Goal: Transaction & Acquisition: Subscribe to service/newsletter

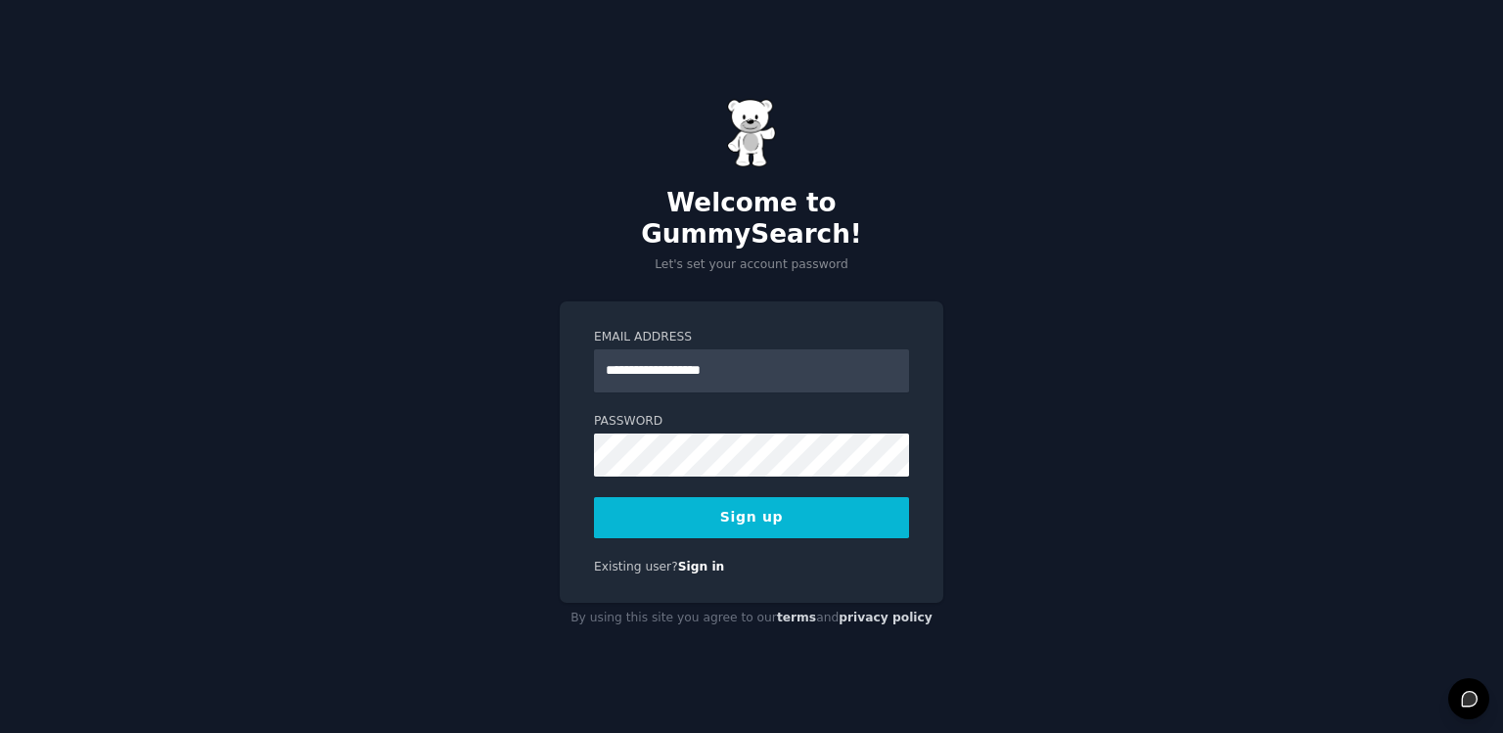
type input "**********"
click at [594, 497] on button "Sign up" at bounding box center [751, 517] width 315 height 41
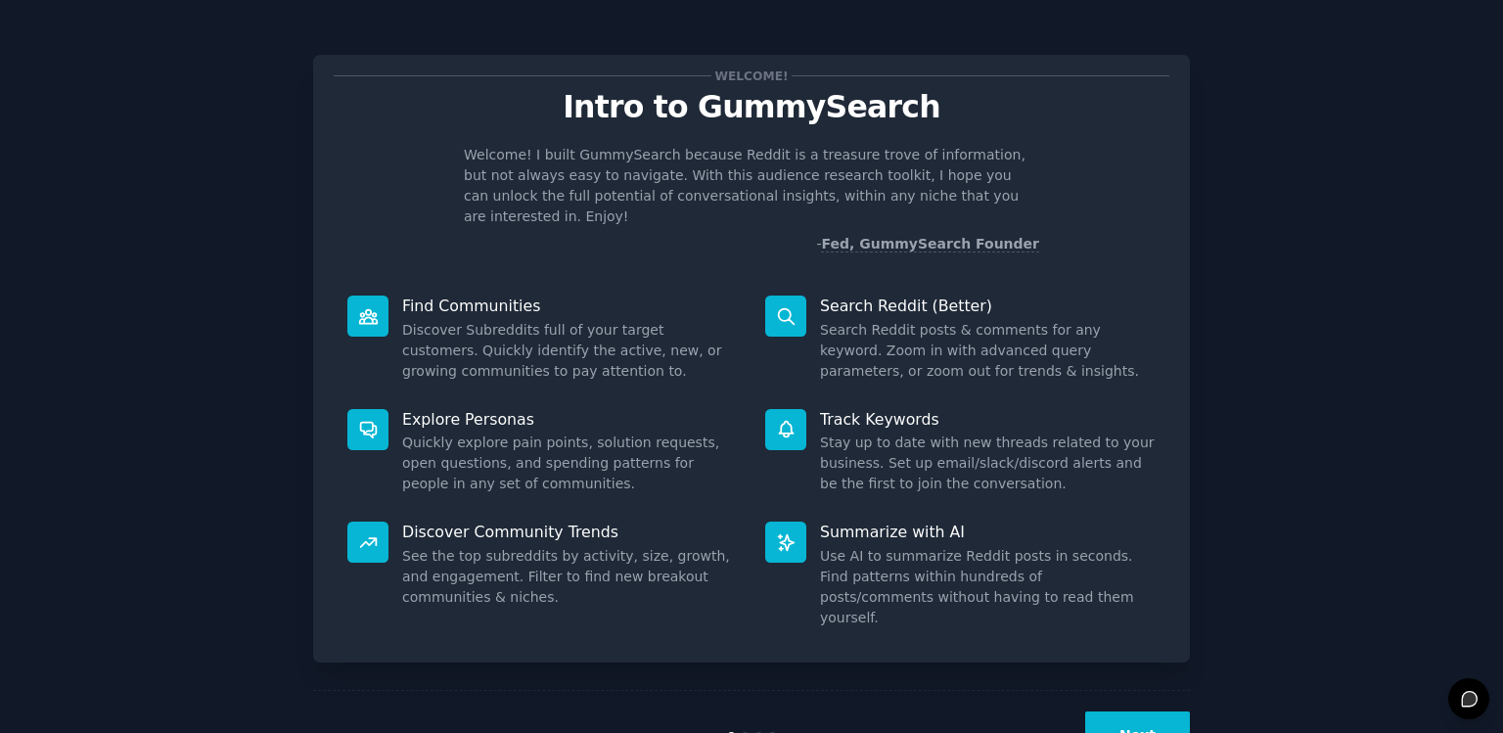
click at [1173, 711] on button "Next" at bounding box center [1137, 735] width 105 height 48
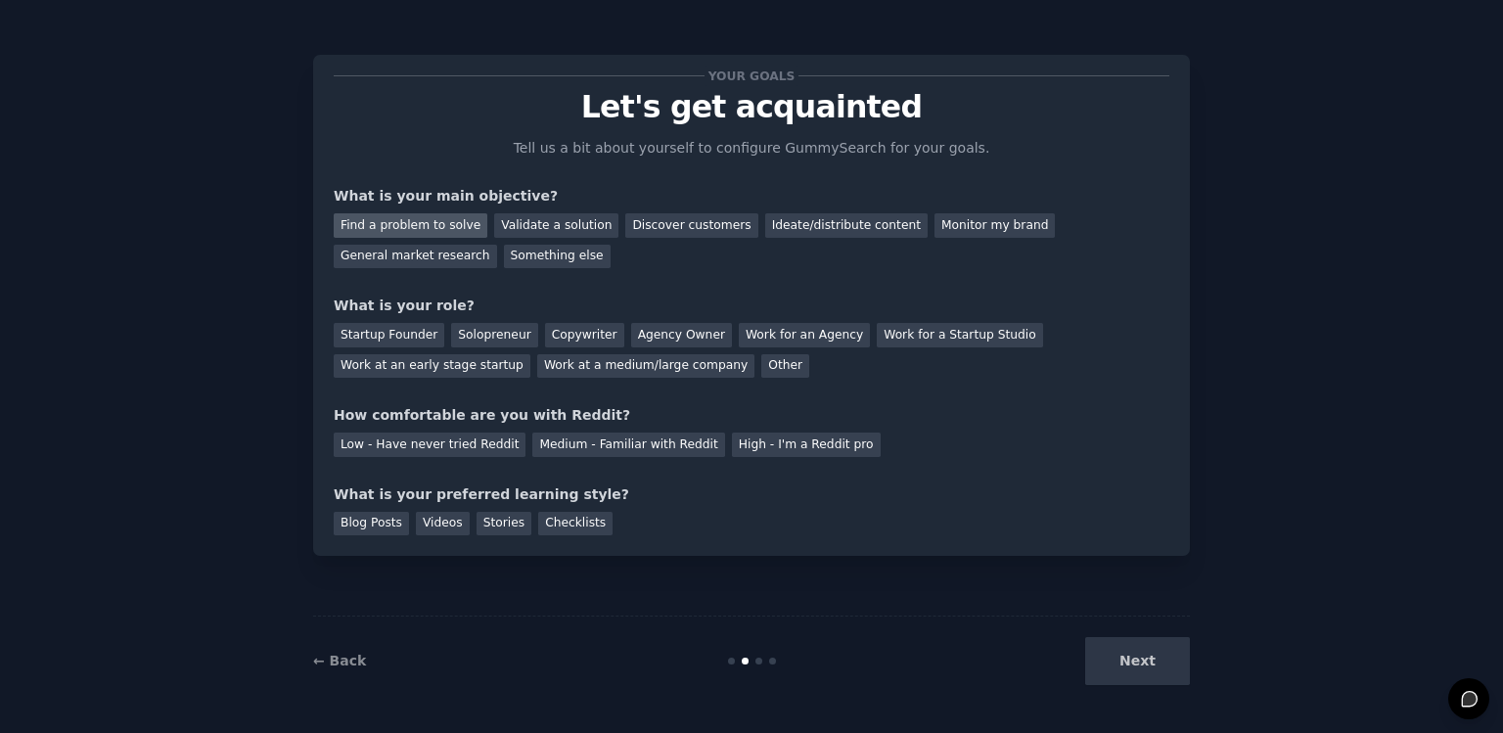
click at [457, 230] on div "Find a problem to solve" at bounding box center [411, 225] width 154 height 24
click at [555, 217] on div "Validate a solution" at bounding box center [556, 225] width 124 height 24
click at [449, 233] on div "Find a problem to solve" at bounding box center [411, 225] width 154 height 24
click at [423, 329] on div "Startup Founder" at bounding box center [389, 335] width 111 height 24
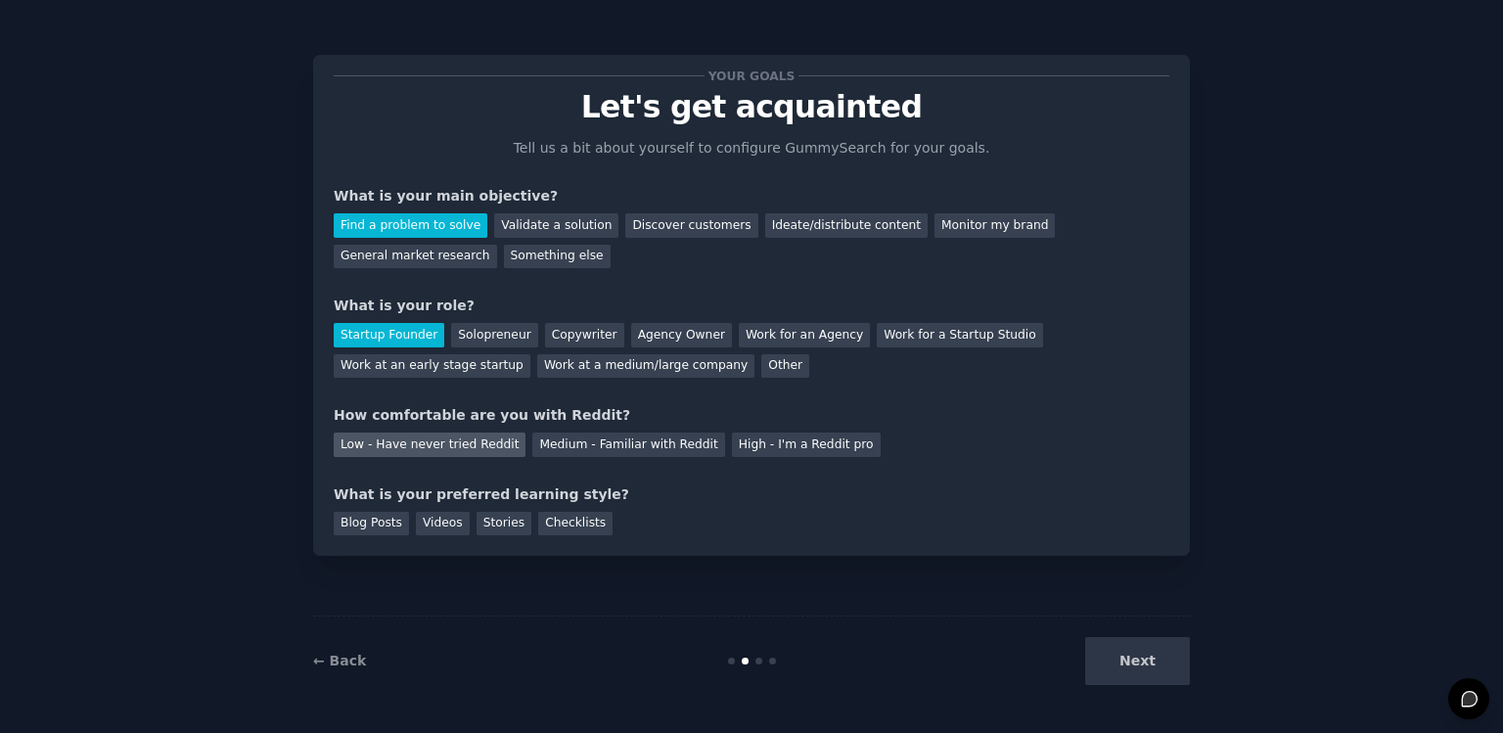
click at [478, 451] on div "Low - Have never tried Reddit" at bounding box center [430, 444] width 192 height 24
click at [455, 531] on div "Videos" at bounding box center [443, 524] width 54 height 24
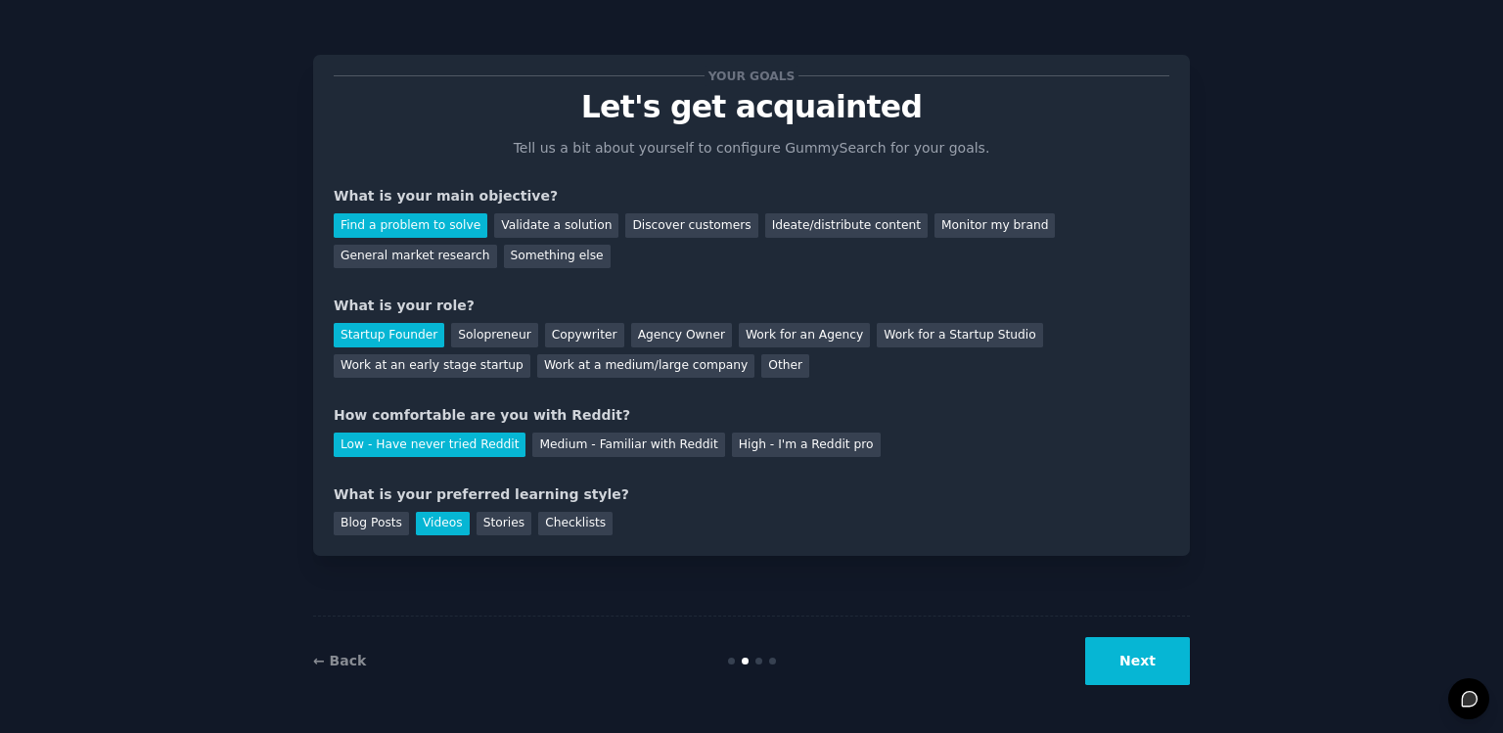
click at [1157, 666] on button "Next" at bounding box center [1137, 661] width 105 height 48
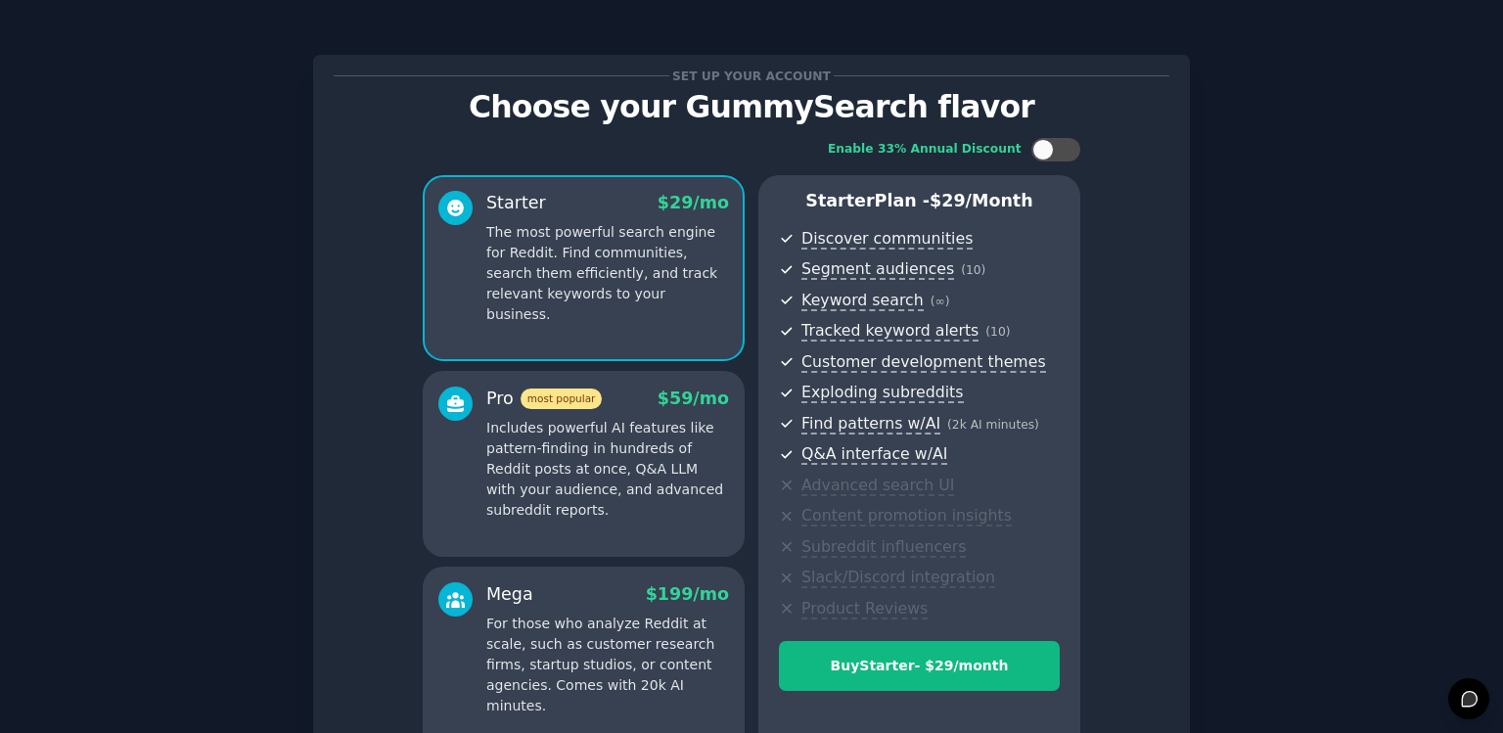
click at [646, 491] on p "Includes powerful AI features like pattern-finding in hundreds of Reddit posts …" at bounding box center [607, 469] width 243 height 103
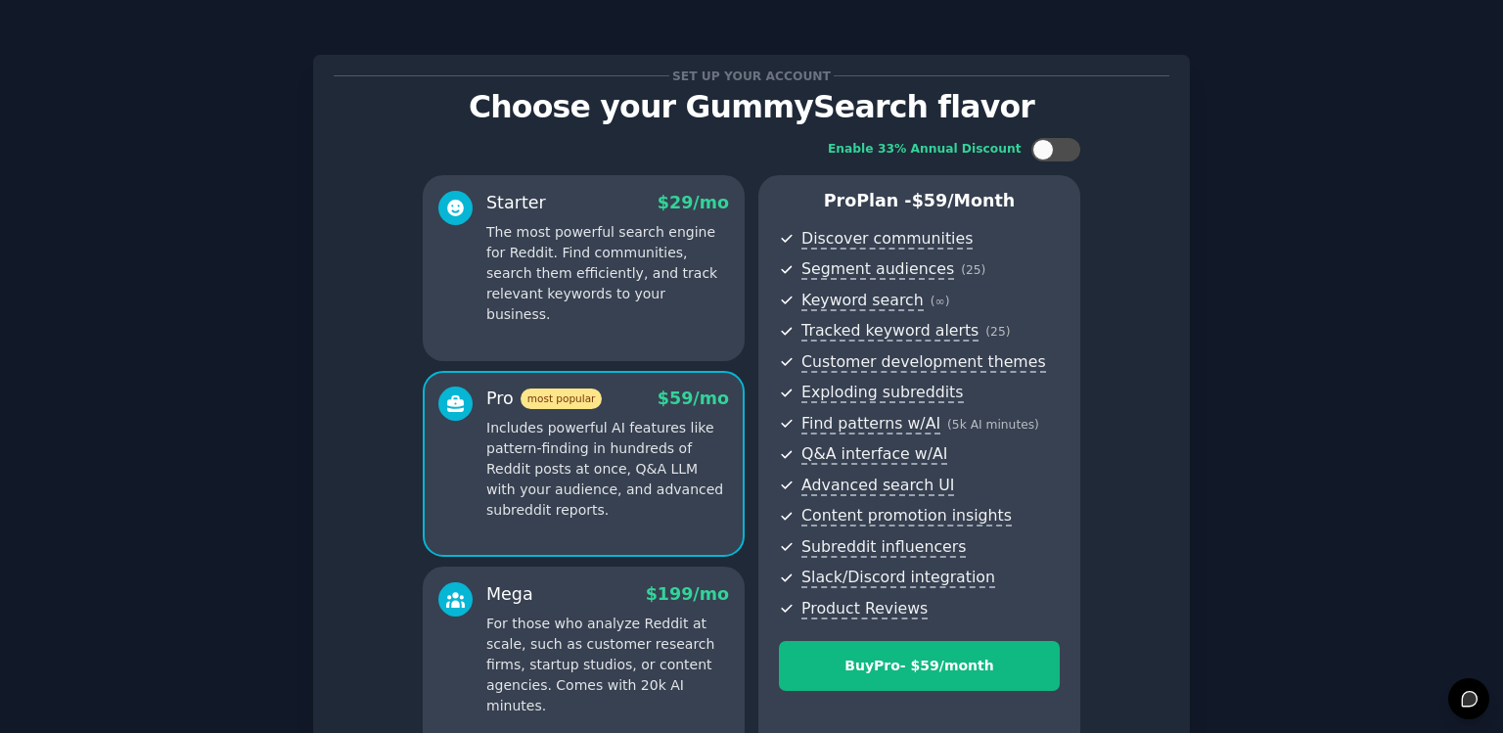
click at [653, 255] on p "The most powerful search engine for Reddit. Find communities, search them effic…" at bounding box center [607, 273] width 243 height 103
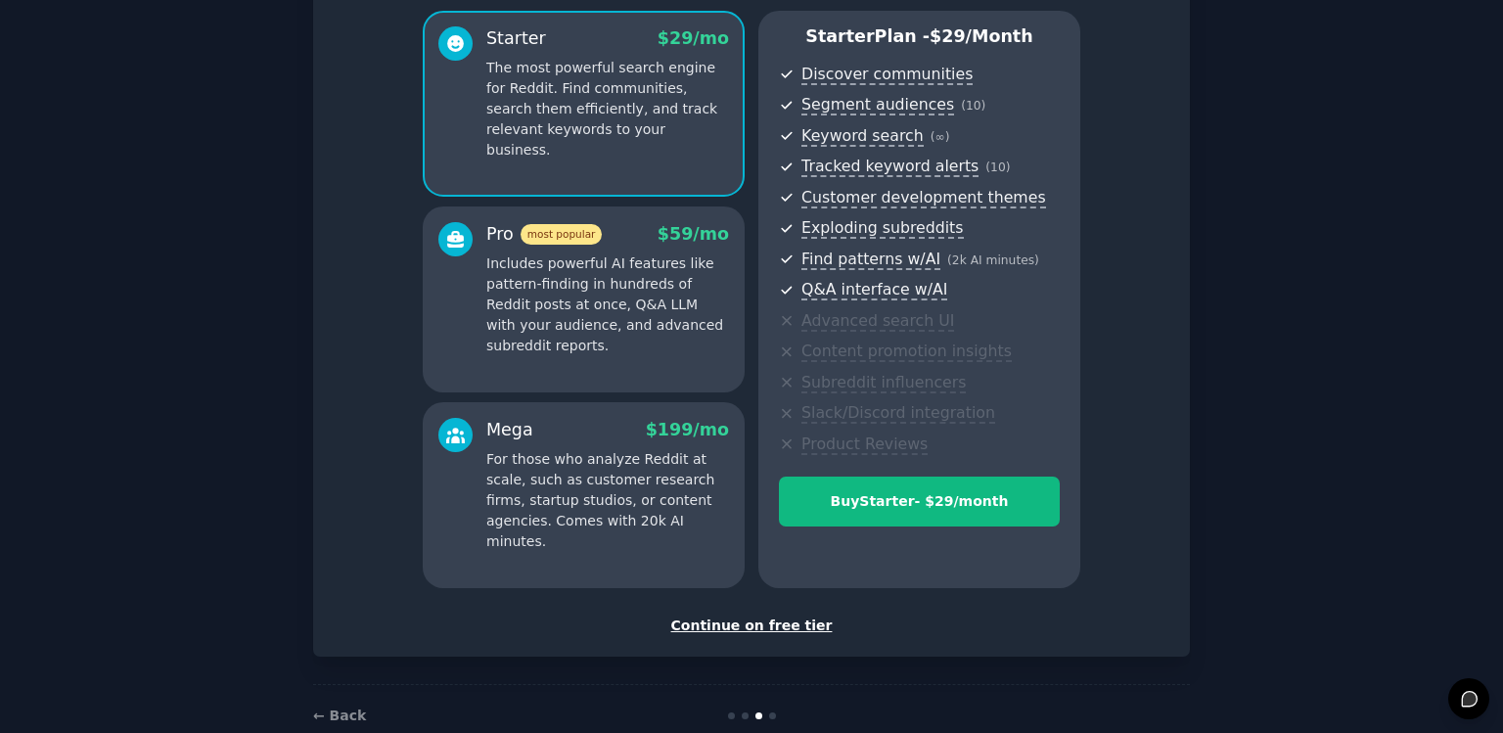
scroll to position [205, 0]
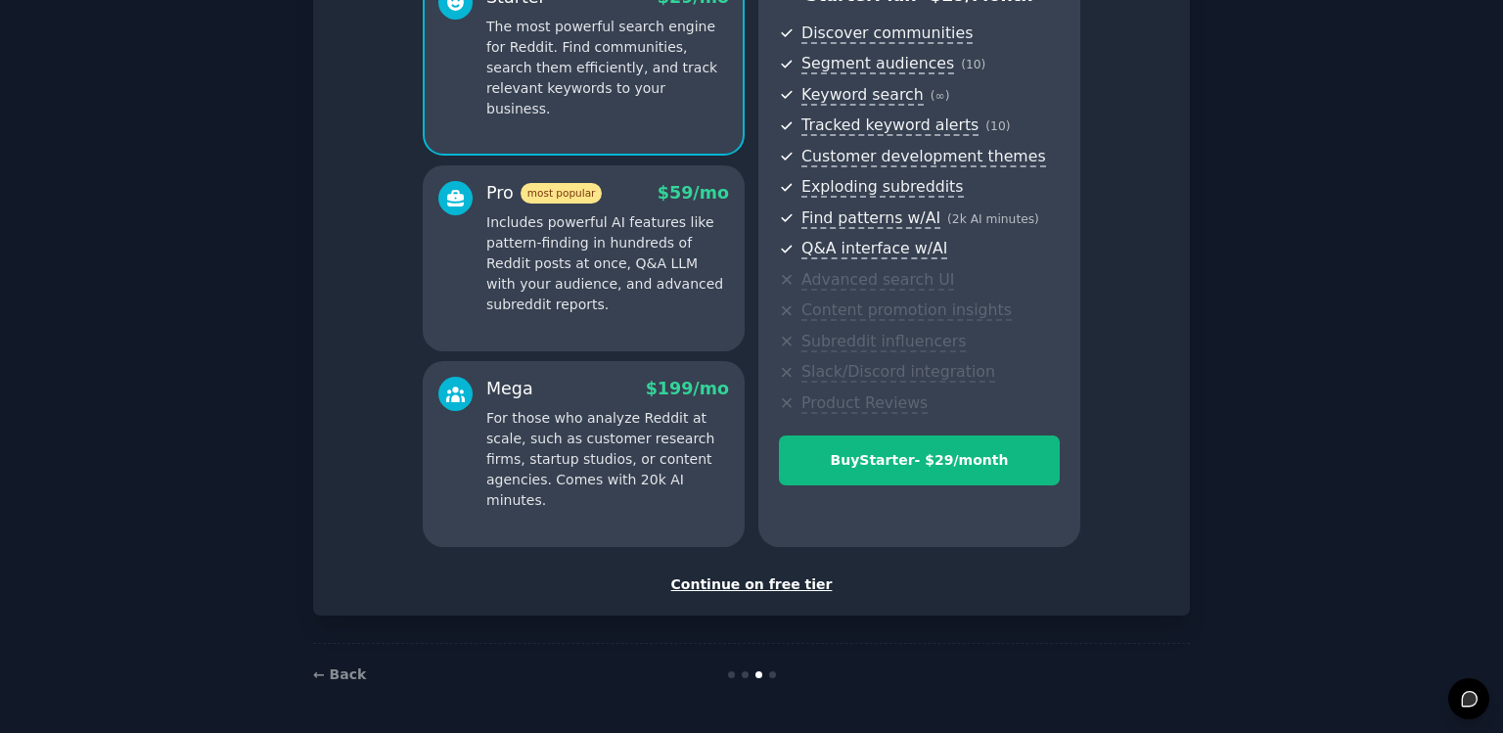
click at [759, 583] on div "Continue on free tier" at bounding box center [751, 584] width 835 height 21
